Goal: Task Accomplishment & Management: Complete application form

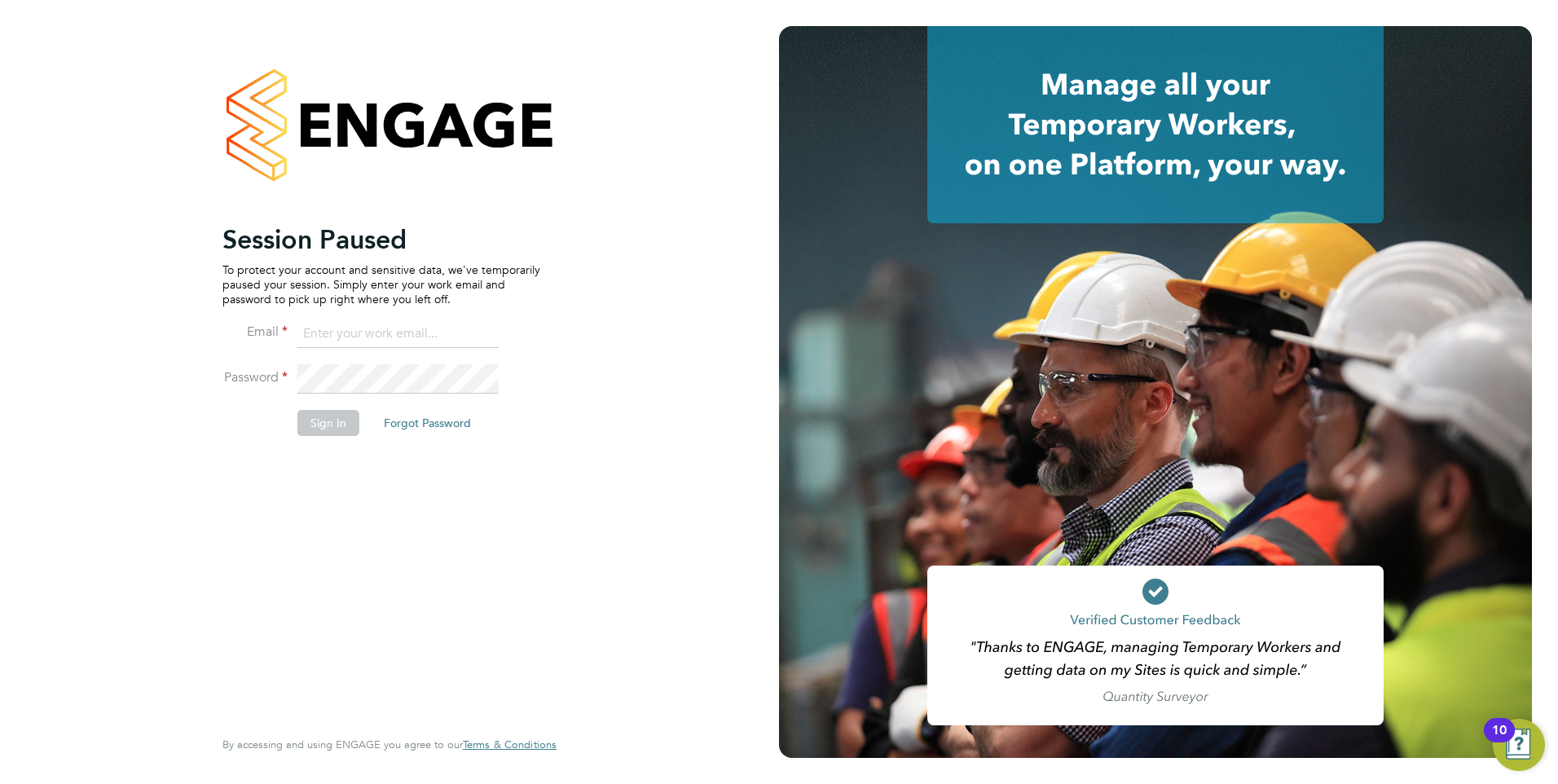
click at [415, 334] on input at bounding box center [398, 334] width 201 height 29
type input "samya.siddiqui@ncclondon.ac.uk"
